Goal: Task Accomplishment & Management: Use online tool/utility

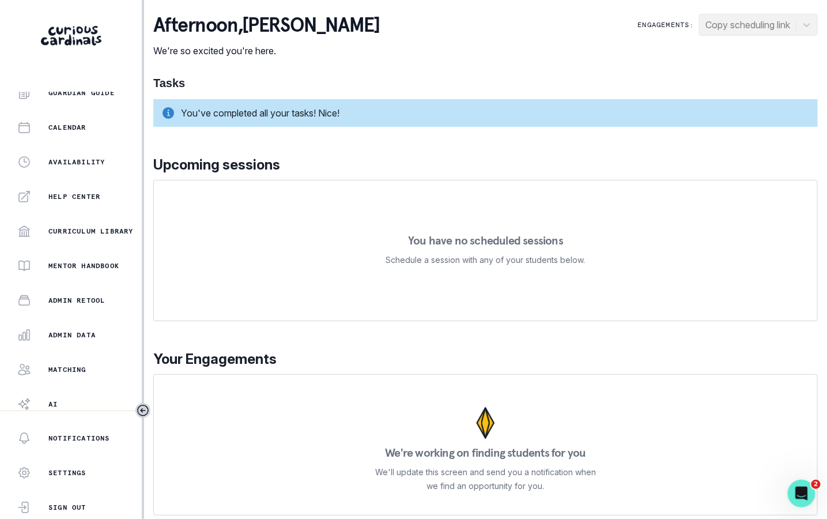
scroll to position [185, 0]
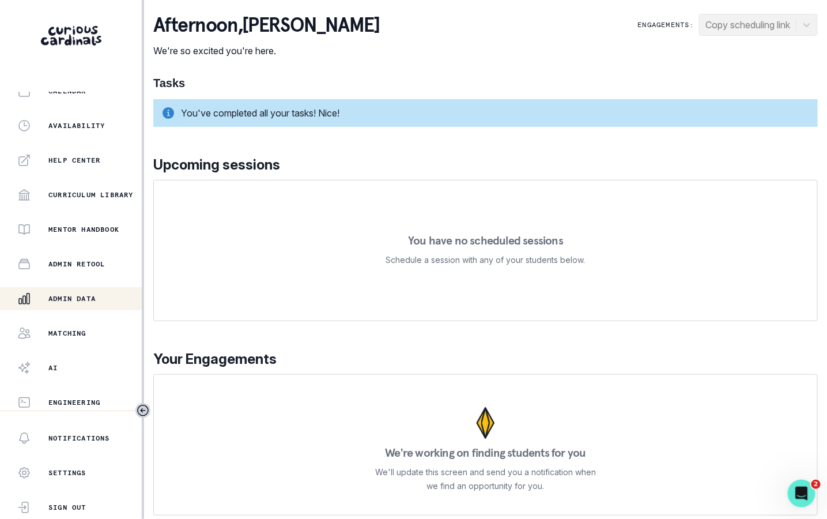
drag, startPoint x: 94, startPoint y: 328, endPoint x: 92, endPoint y: 302, distance: 26.0
click at [92, 302] on div "Home Students Finance Browse Mentors Guardian Guide Calendar Availability Help …" at bounding box center [71, 251] width 142 height 319
click at [92, 302] on div "Admin Data" at bounding box center [79, 299] width 124 height 14
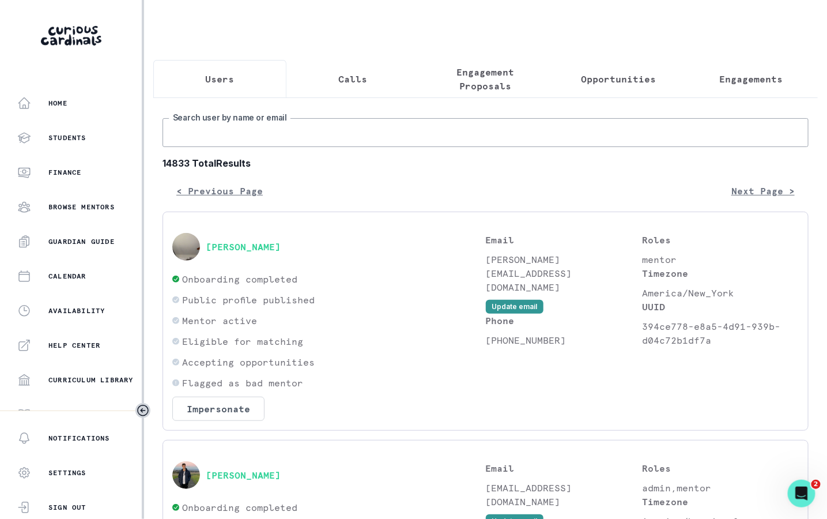
click at [311, 131] on input "Search user by name or email" at bounding box center [485, 132] width 646 height 29
type input "[PERSON_NAME]"
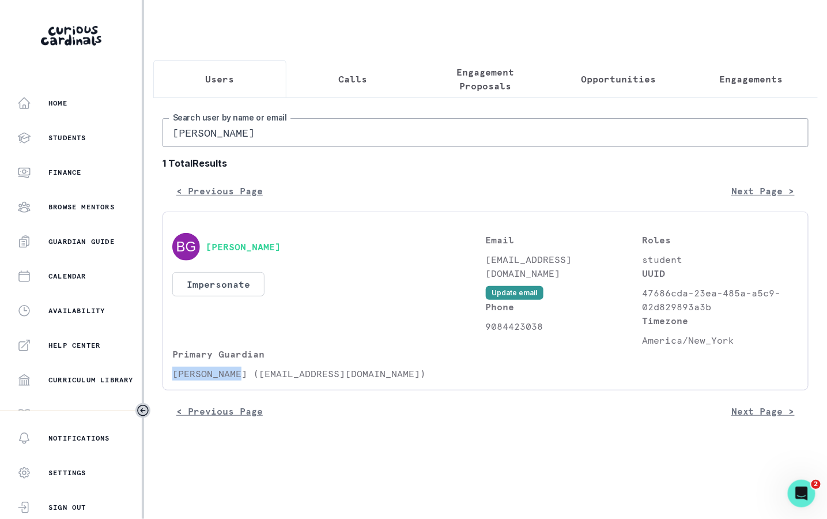
drag, startPoint x: 240, startPoint y: 368, endPoint x: 171, endPoint y: 367, distance: 69.7
click at [171, 367] on div "[PERSON_NAME] Impersonate Confirmation Are you sure? Impersonating means that w…" at bounding box center [485, 300] width 646 height 179
copy p "[PERSON_NAME]"
click at [306, 137] on input "[PERSON_NAME]" at bounding box center [485, 132] width 646 height 29
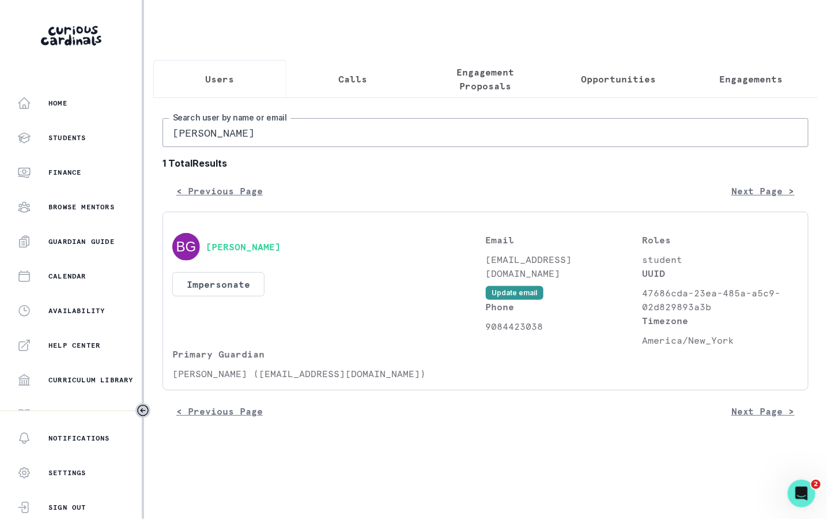
click at [306, 137] on input "[PERSON_NAME]" at bounding box center [485, 132] width 646 height 29
paste input "[PERSON_NAME]"
type input "[PERSON_NAME]"
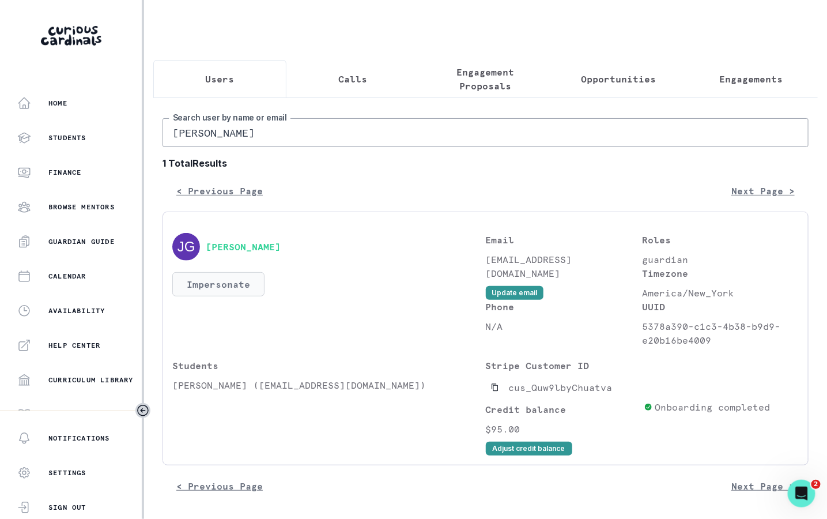
click at [243, 290] on button "Impersonate" at bounding box center [218, 284] width 92 height 24
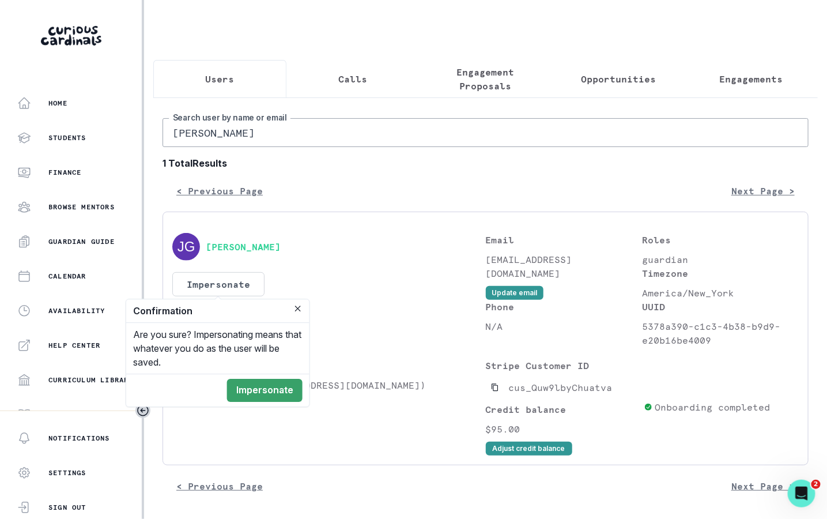
click at [253, 402] on footer "Impersonate" at bounding box center [217, 389] width 183 height 33
click at [253, 391] on button "Impersonate" at bounding box center [264, 390] width 75 height 23
